Goal: Task Accomplishment & Management: Use online tool/utility

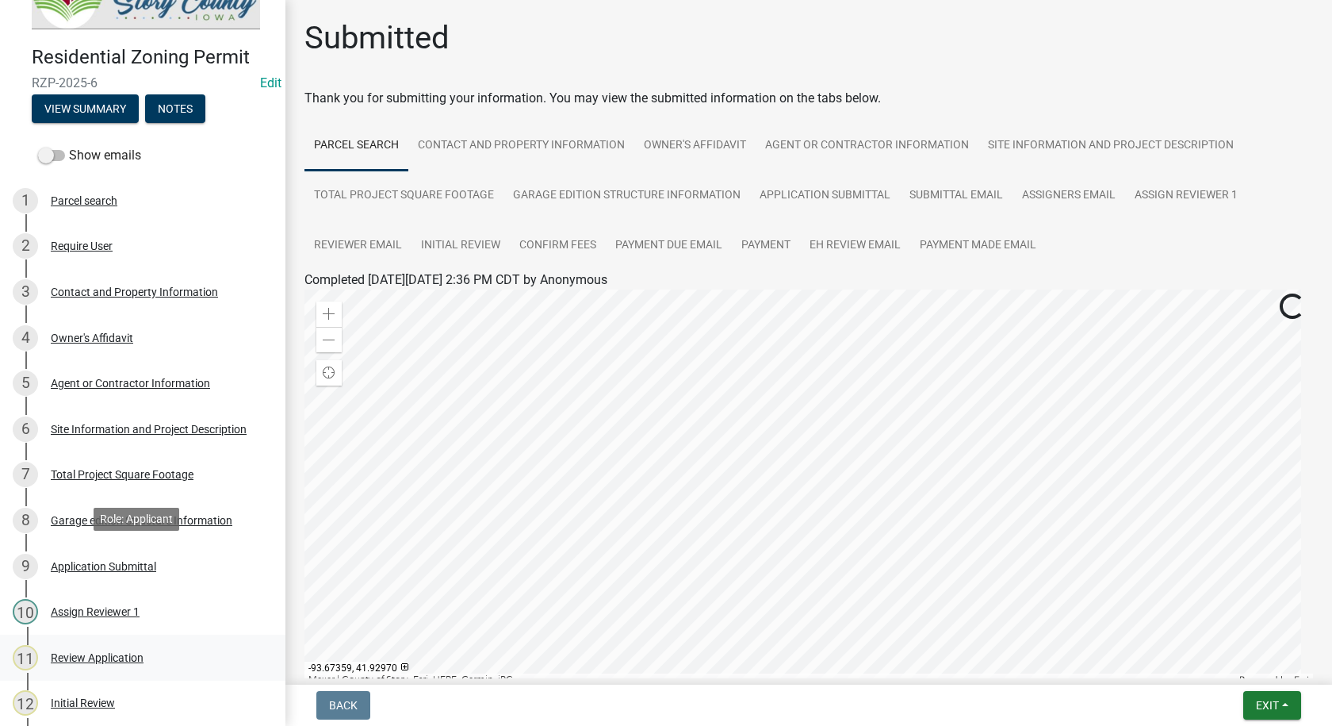
scroll to position [79, 0]
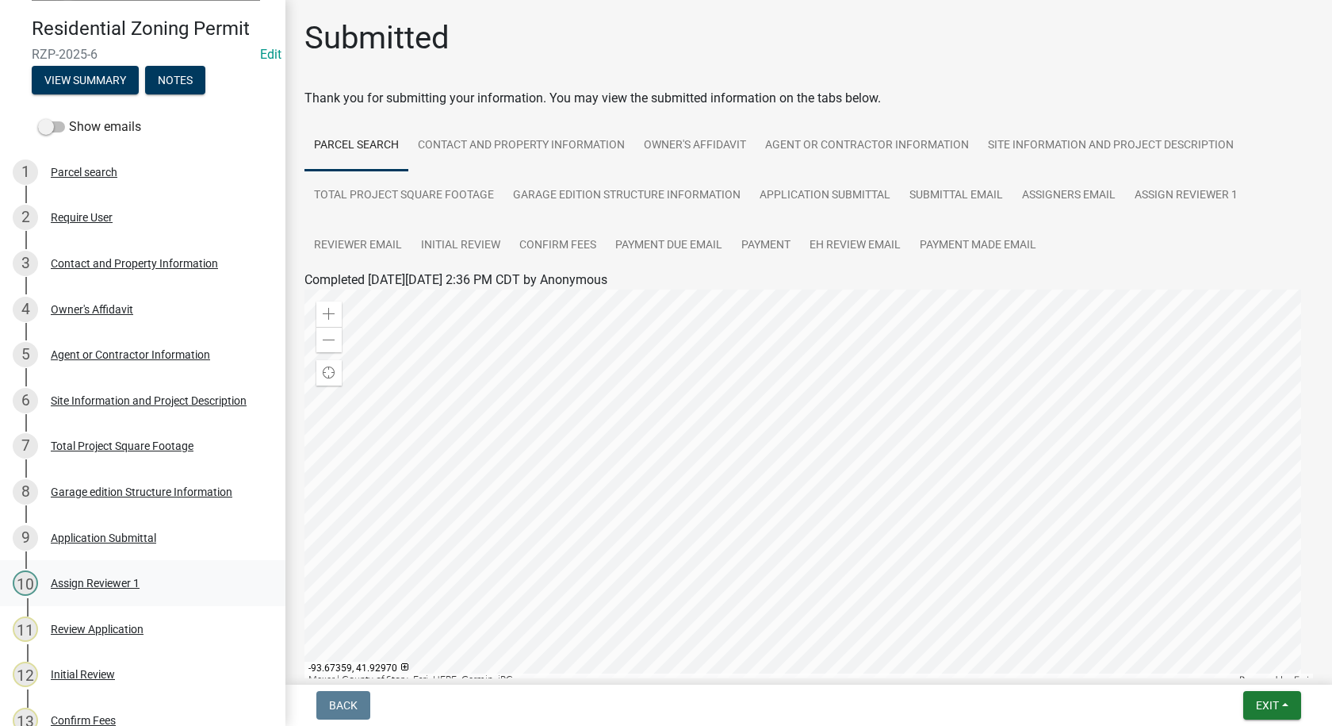
click at [128, 581] on div "Assign Reviewer 1" at bounding box center [95, 582] width 89 height 11
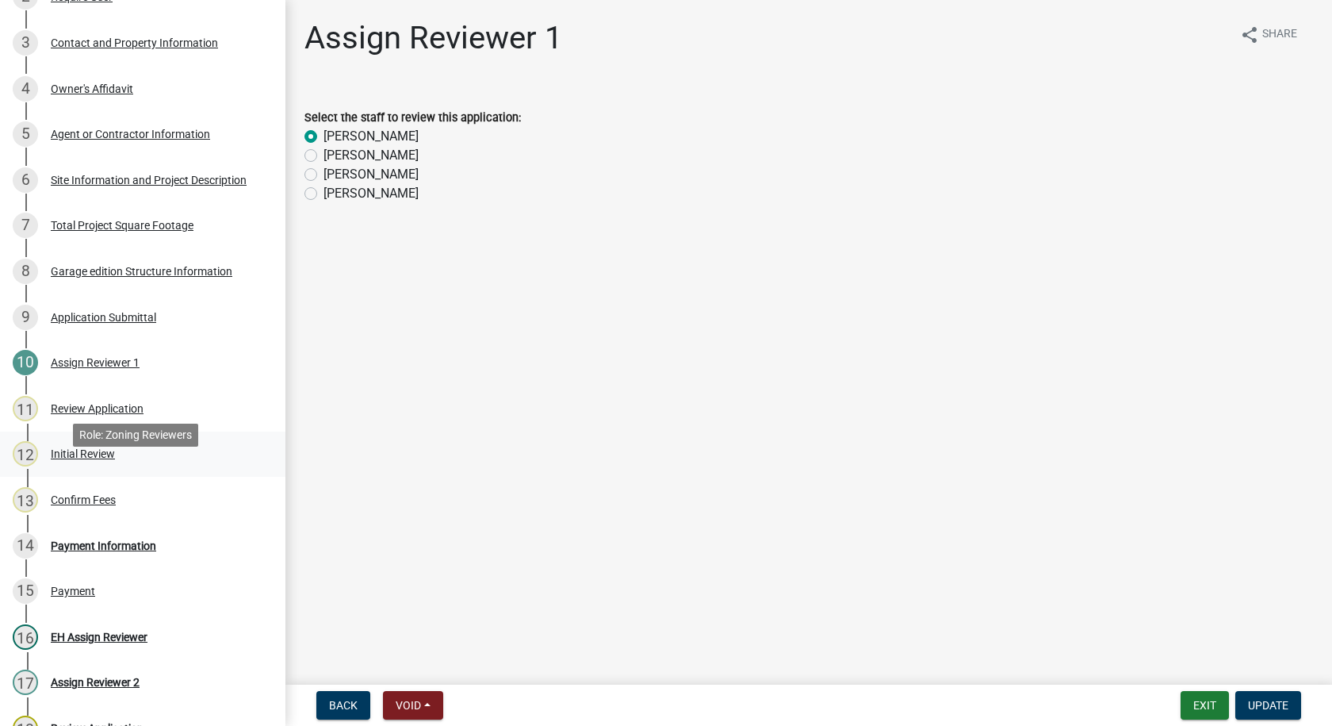
scroll to position [317, 0]
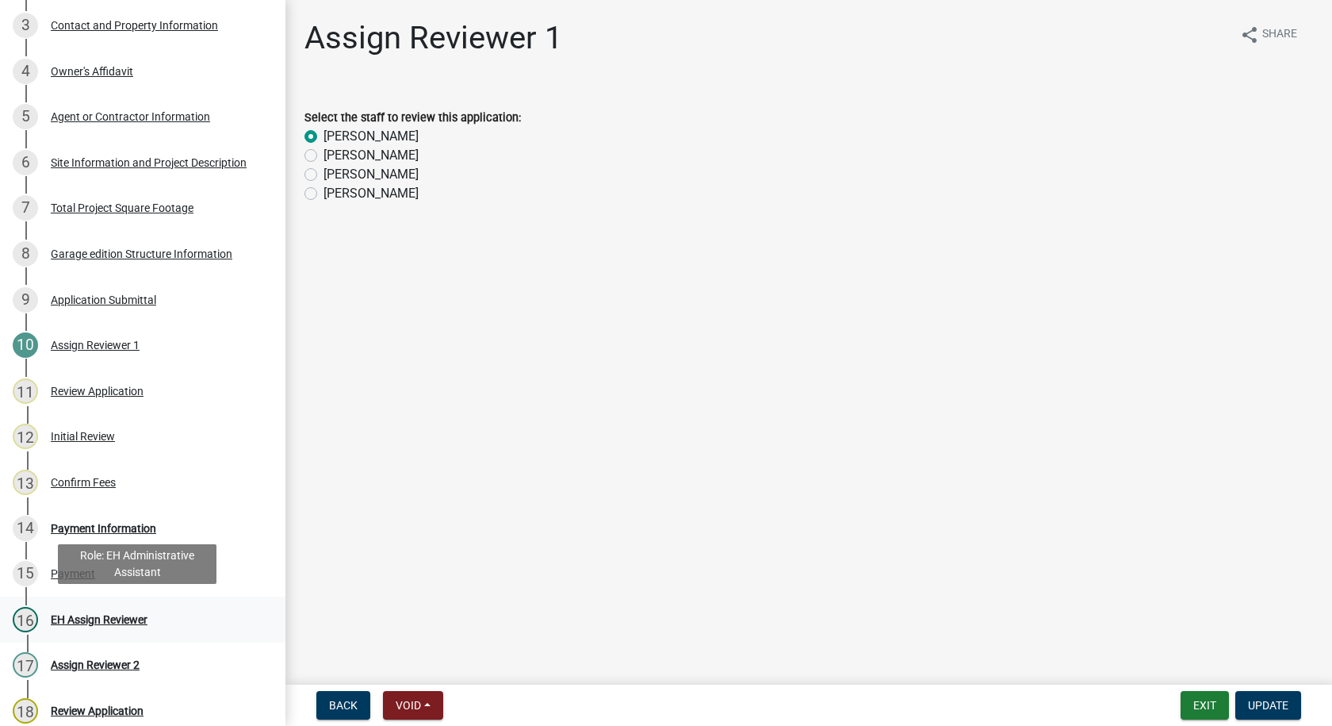
click at [137, 607] on div "16 EH Assign Reviewer" at bounding box center [136, 619] width 247 height 25
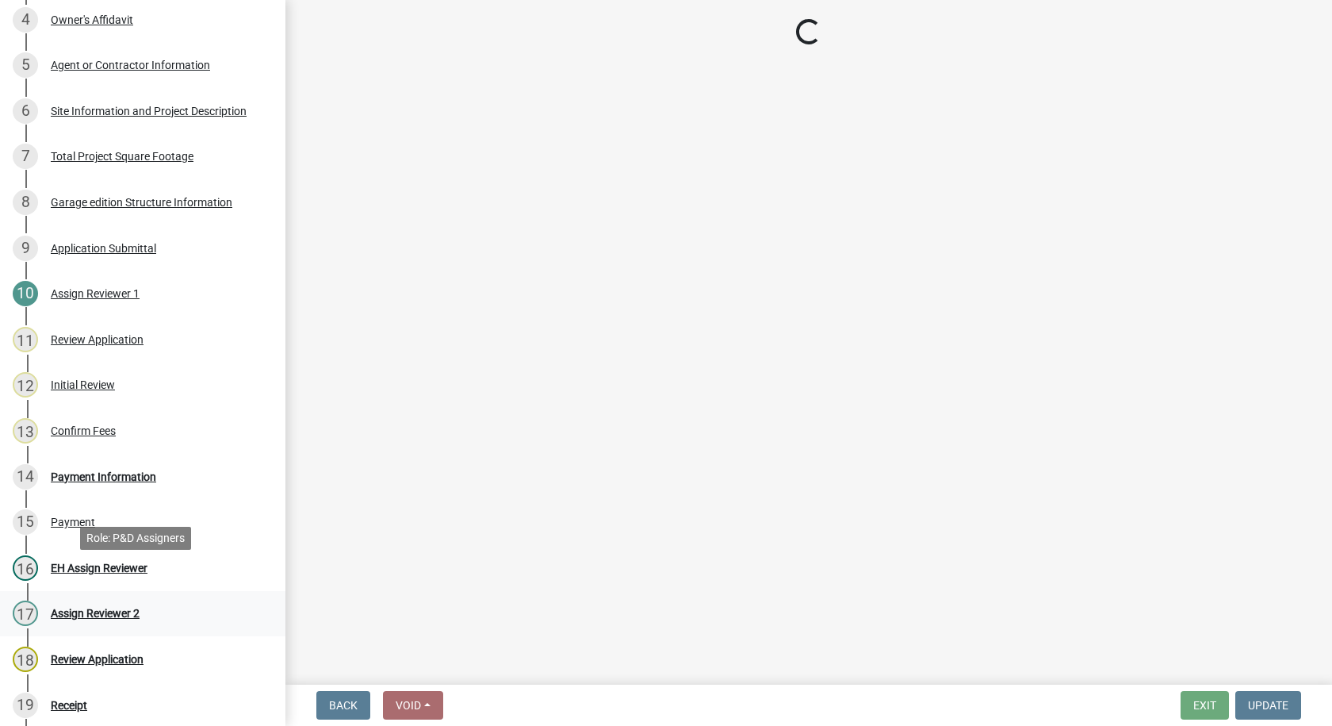
scroll to position [396, 0]
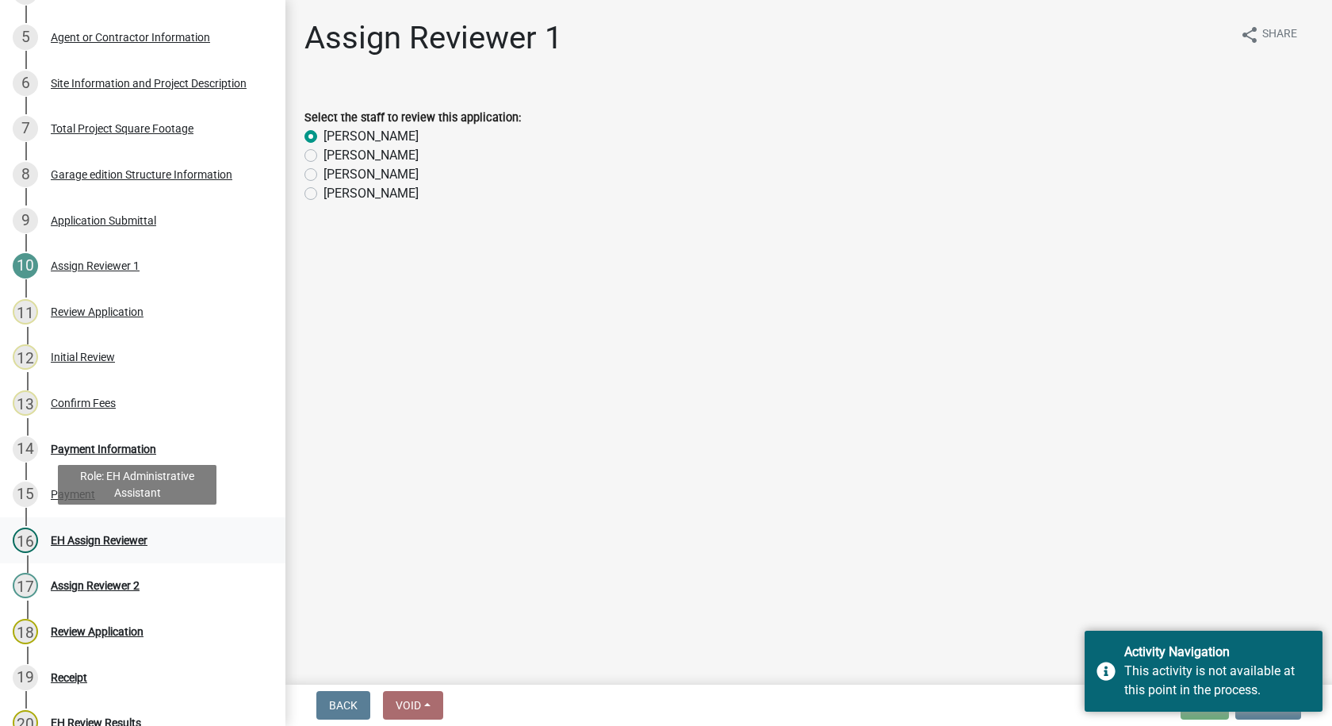
click at [44, 538] on div "16 EH Assign Reviewer" at bounding box center [136, 539] width 247 height 25
click at [116, 534] on div "EH Assign Reviewer" at bounding box center [99, 539] width 97 height 11
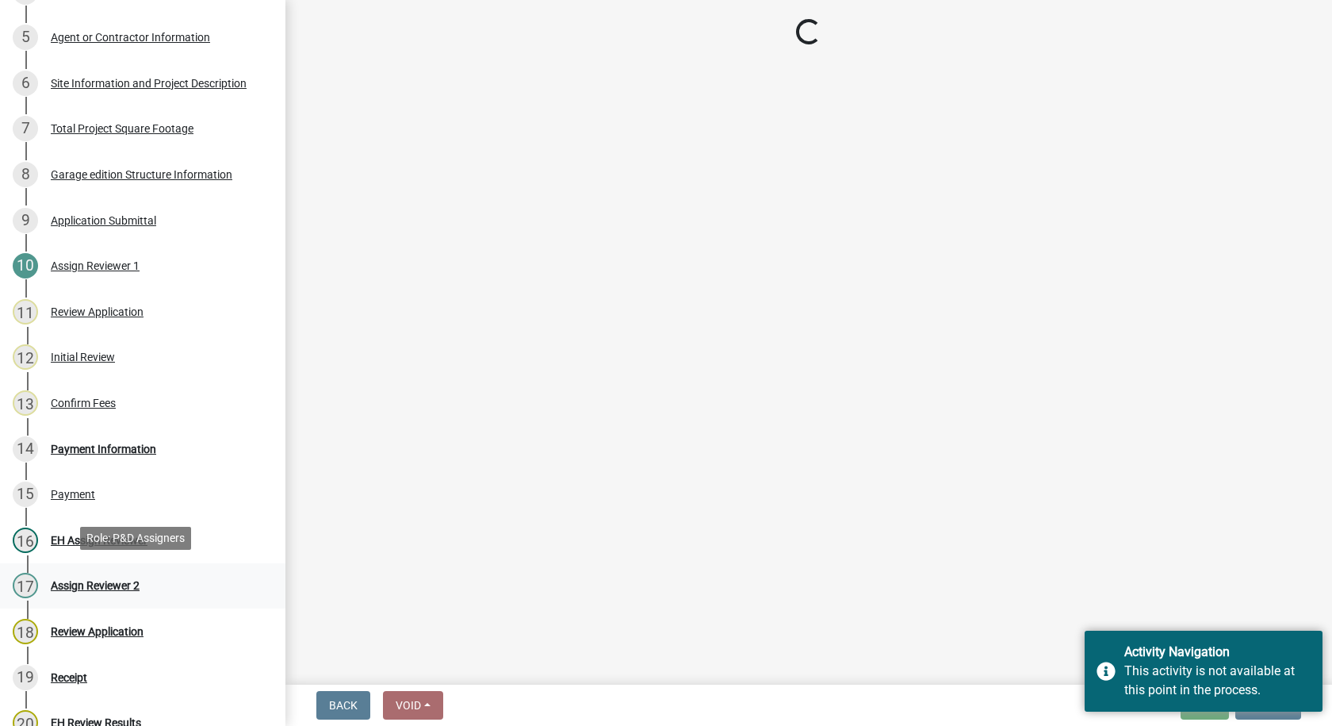
click at [108, 573] on div "17 Assign Reviewer 2" at bounding box center [136, 584] width 247 height 25
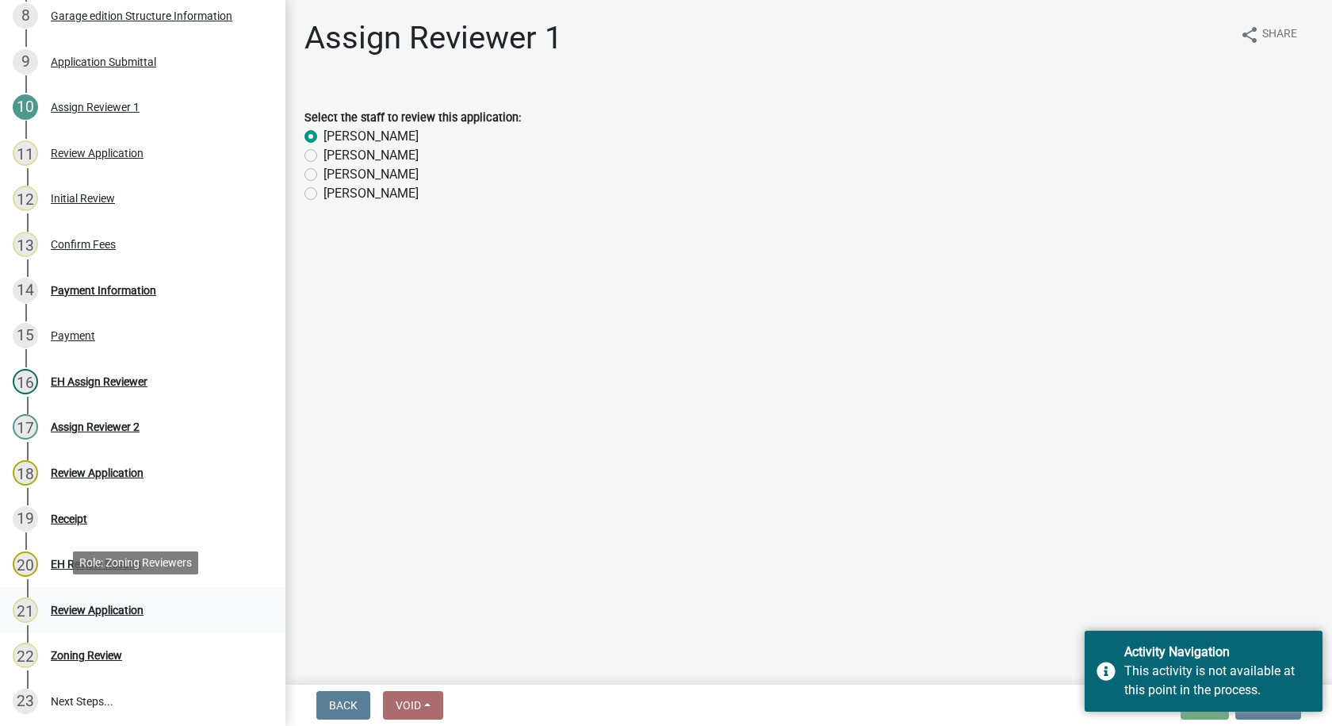
scroll to position [698, 0]
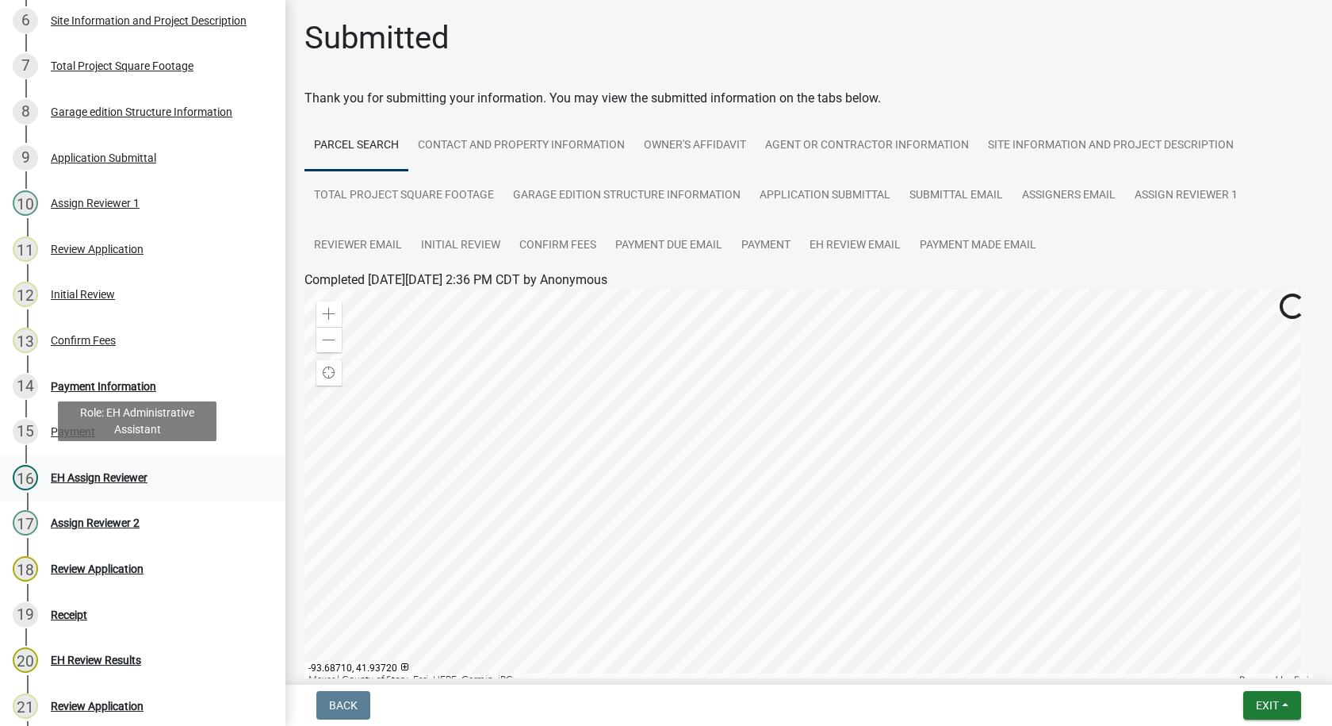
scroll to position [460, 0]
click at [117, 479] on div "16 EH Assign Reviewer" at bounding box center [136, 476] width 247 height 25
